Goal: Communication & Community: Answer question/provide support

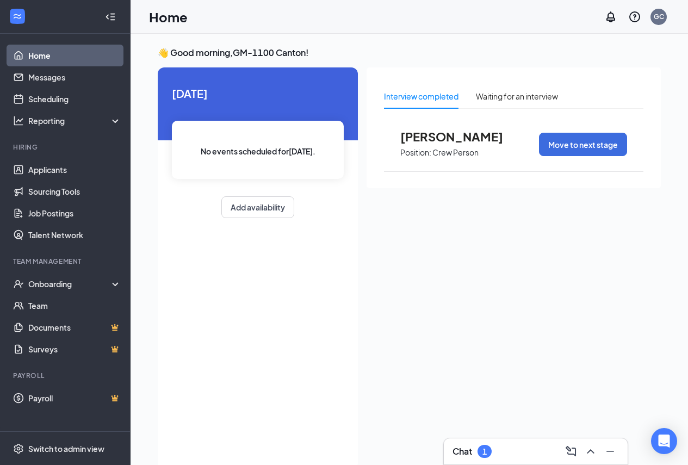
click at [491, 451] on div "1" at bounding box center [485, 451] width 14 height 13
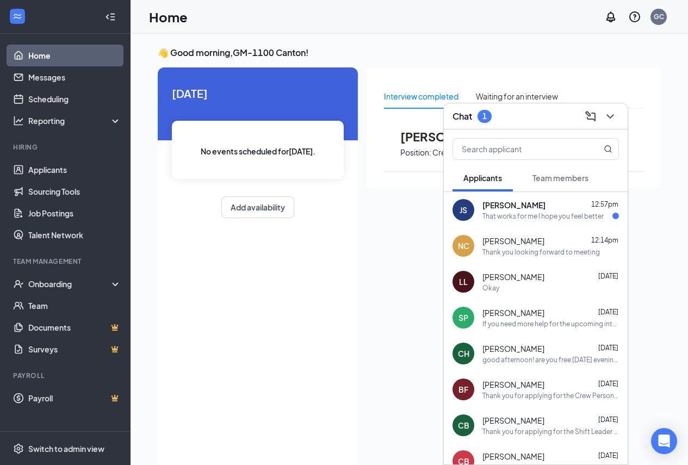
click at [516, 204] on span "[PERSON_NAME]" at bounding box center [514, 205] width 63 height 11
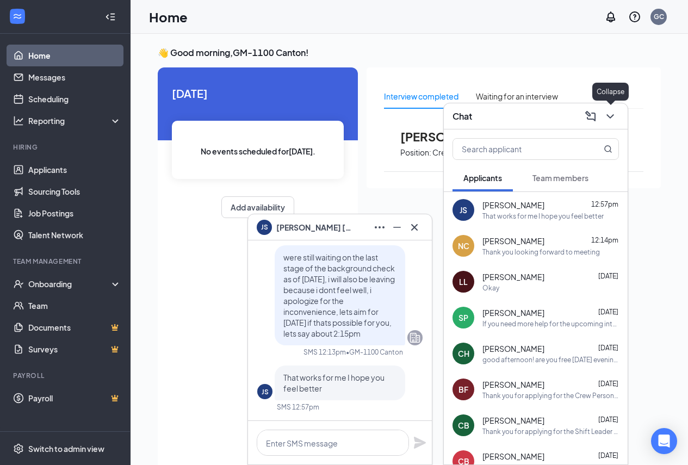
click at [607, 115] on icon "ChevronDown" at bounding box center [610, 116] width 13 height 13
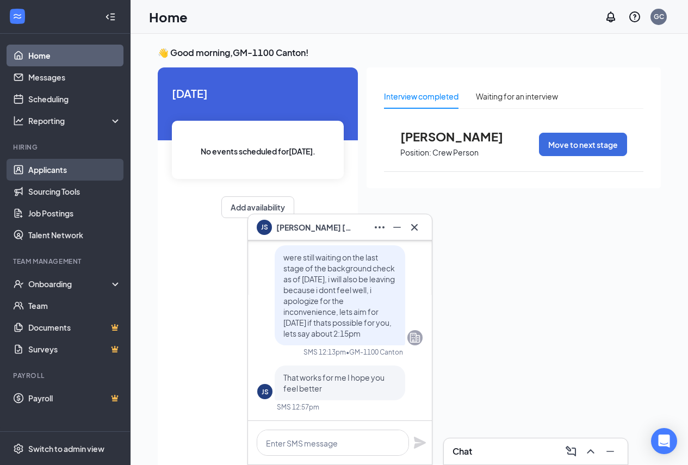
click at [67, 170] on link "Applicants" at bounding box center [74, 170] width 93 height 22
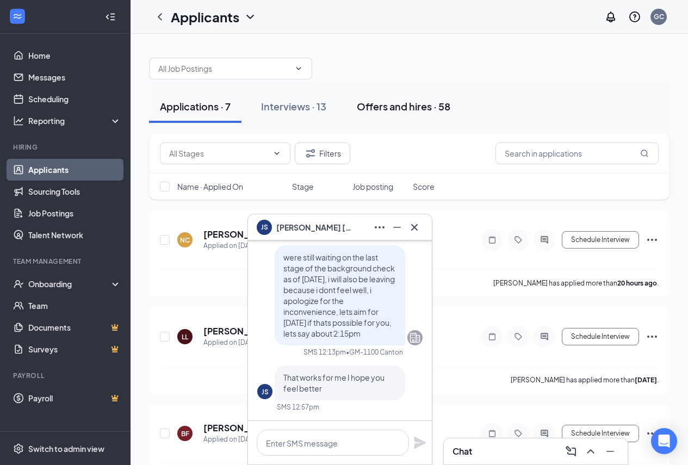
click at [378, 106] on div "Offers and hires · 58" at bounding box center [404, 107] width 94 height 14
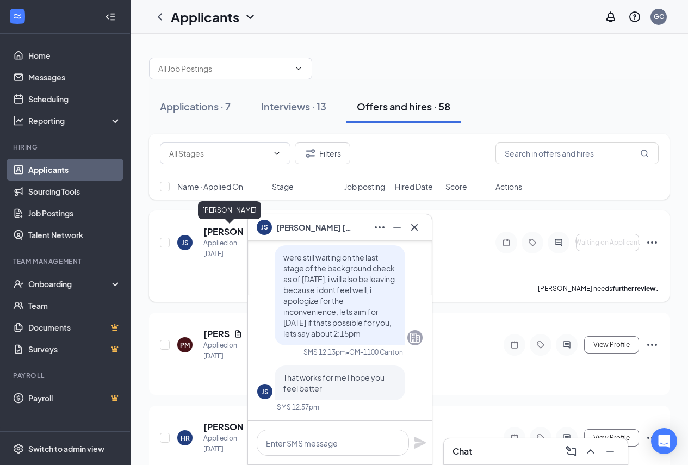
click at [217, 232] on h5 "[PERSON_NAME]" at bounding box center [223, 232] width 39 height 12
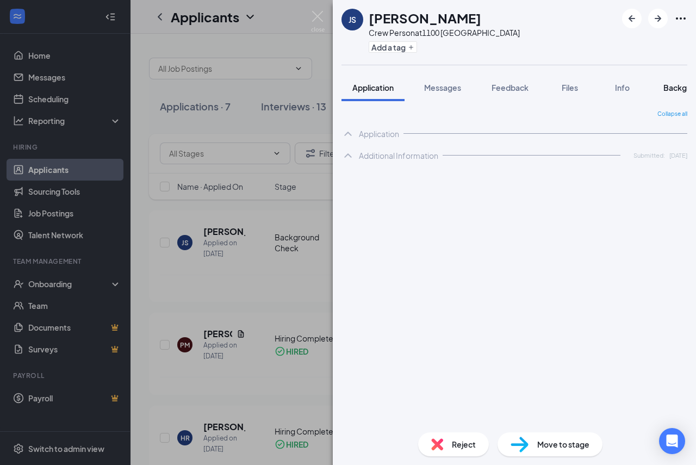
click at [681, 82] on div "Background" at bounding box center [686, 87] width 45 height 11
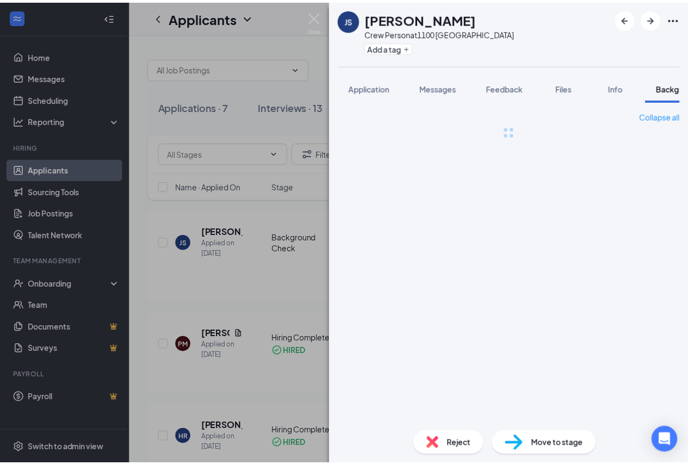
scroll to position [0, 34]
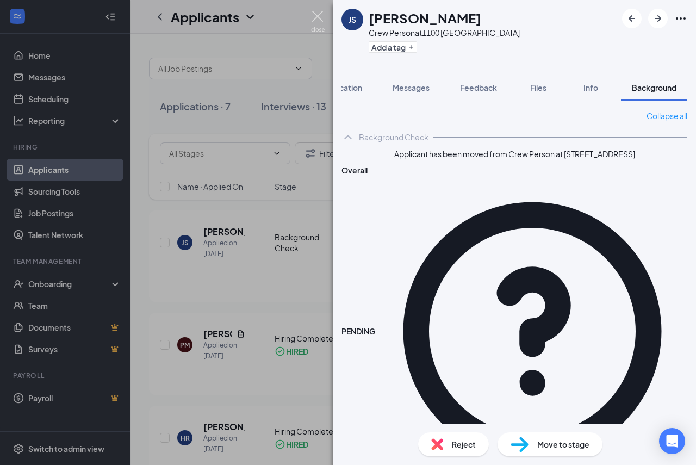
click at [317, 11] on img at bounding box center [318, 21] width 14 height 21
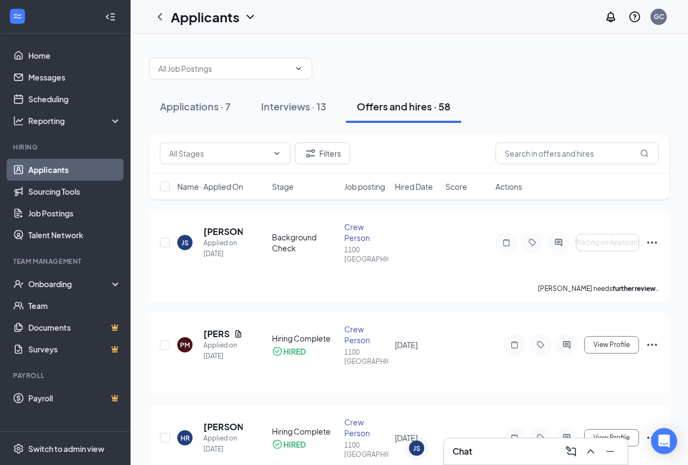
click at [475, 458] on div "Chat" at bounding box center [536, 451] width 167 height 17
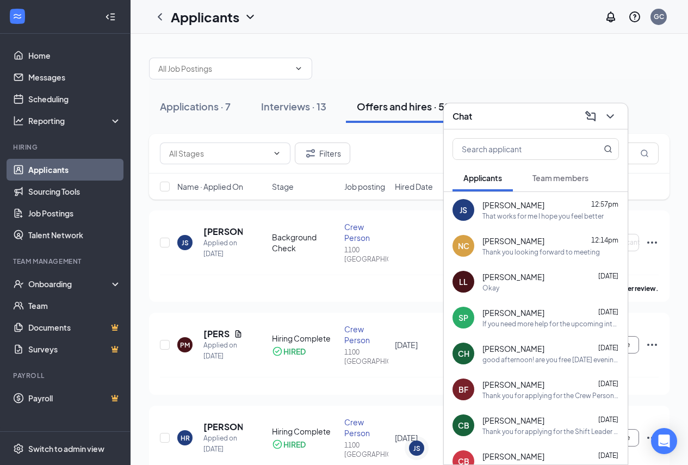
click at [514, 221] on div "JS [PERSON_NAME] 12:57pm That works for me I hope you feel better" at bounding box center [536, 210] width 184 height 36
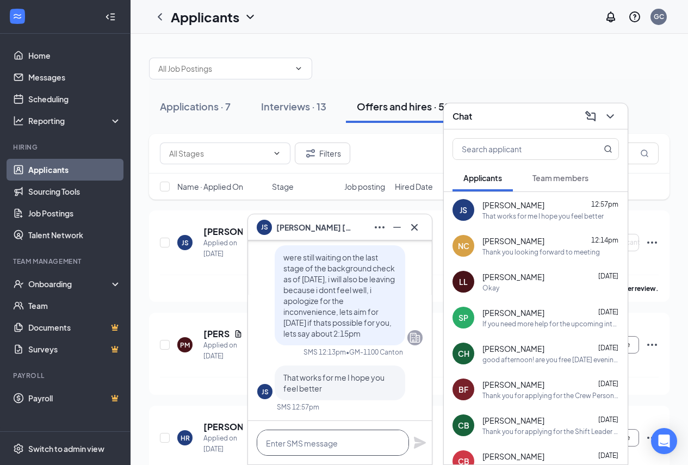
click at [343, 449] on textarea at bounding box center [333, 443] width 152 height 26
type textarea "Thank you, see you then"
click at [415, 446] on icon "Plane" at bounding box center [420, 443] width 12 height 12
